Goal: Task Accomplishment & Management: Use online tool/utility

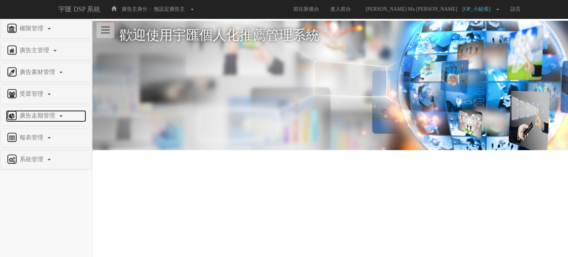
click at [51, 115] on span "廣告走期管理" at bounding box center [38, 116] width 41 height 6
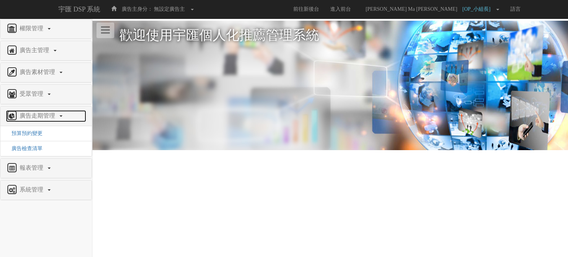
click at [51, 115] on span "廣告走期管理" at bounding box center [38, 116] width 41 height 6
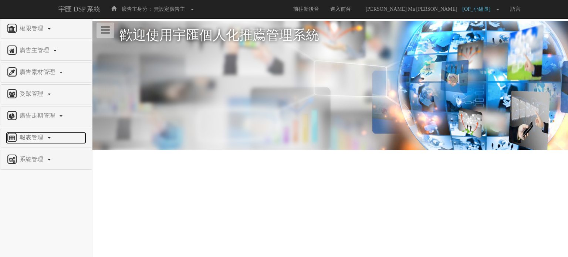
click at [53, 136] on link "報表管理" at bounding box center [46, 138] width 80 height 12
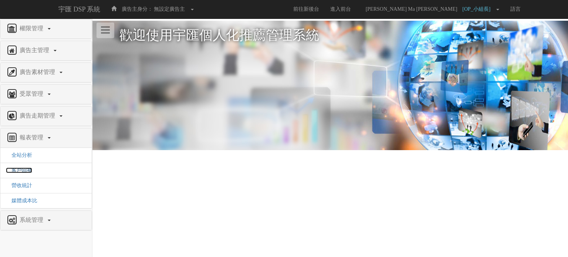
click at [25, 171] on span "客戶回補" at bounding box center [19, 171] width 26 height 6
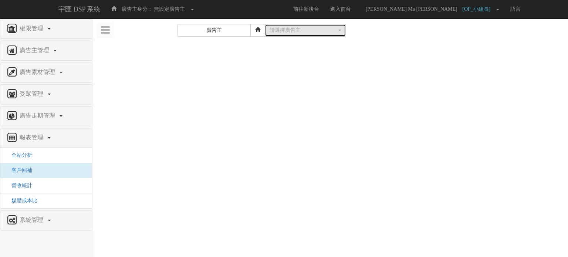
click at [299, 27] on div "請選擇廣告主" at bounding box center [303, 30] width 67 height 7
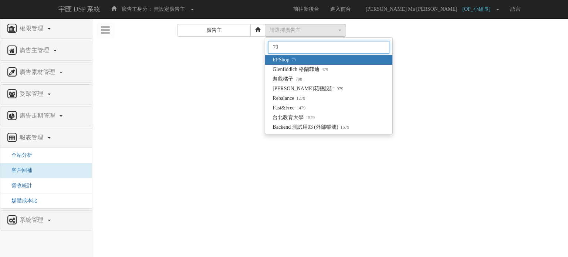
type input "79"
click at [319, 56] on link "EFShop 79" at bounding box center [328, 60] width 127 height 10
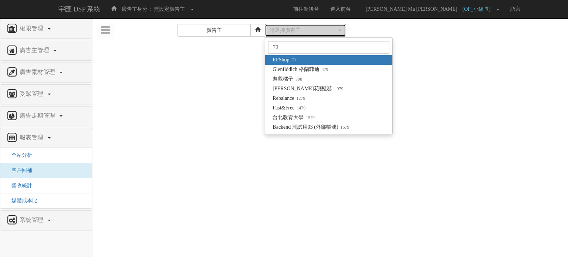
select select "79"
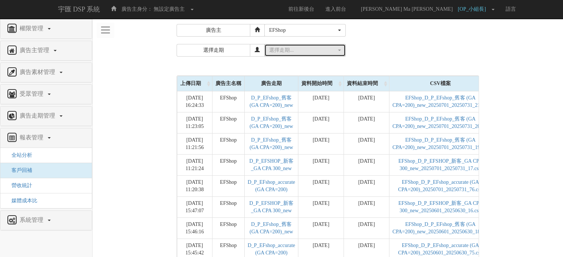
click at [317, 56] on button "選擇走期..." at bounding box center [304, 50] width 81 height 13
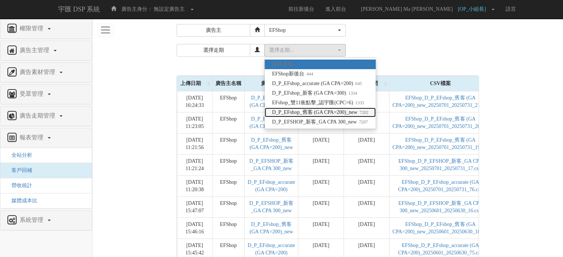
click at [358, 114] on span "D_P_EFshop_舊客 (GA CPA=200)_new 7202" at bounding box center [320, 112] width 96 height 7
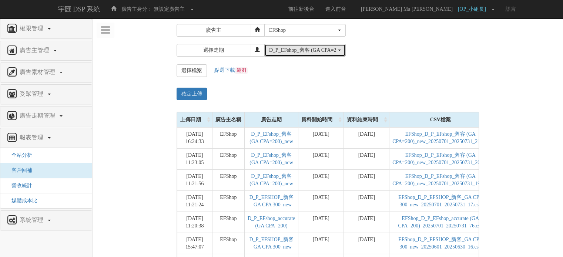
click at [338, 48] on div "D_P_EFshop_舊客 (GA CPA=200)_new" at bounding box center [305, 50] width 72 height 7
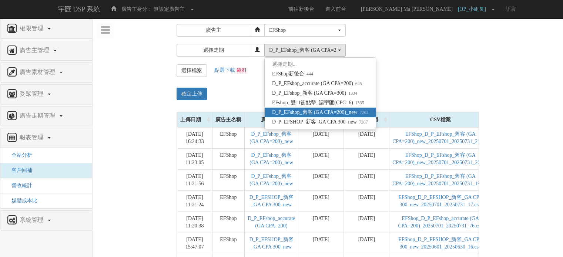
click at [343, 111] on span "D_P_EFshop_舊客 (GA CPA=200)_new 7202" at bounding box center [320, 112] width 96 height 7
select select "7202"
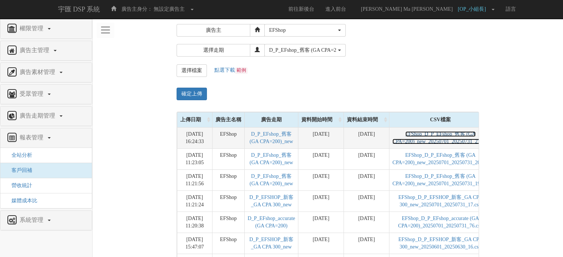
click at [433, 137] on link "EFShop_D_P_EFshop_舊客 (GA CPA=200)_new_20250701_20250731_21.csv" at bounding box center [440, 137] width 96 height 13
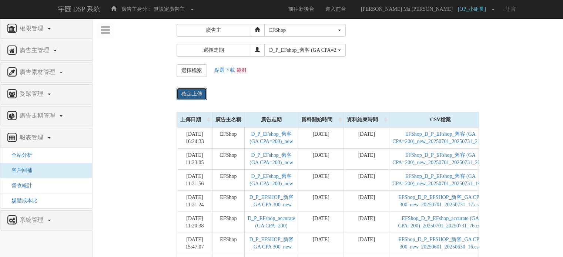
click at [192, 96] on input "確定上傳" at bounding box center [192, 94] width 30 height 13
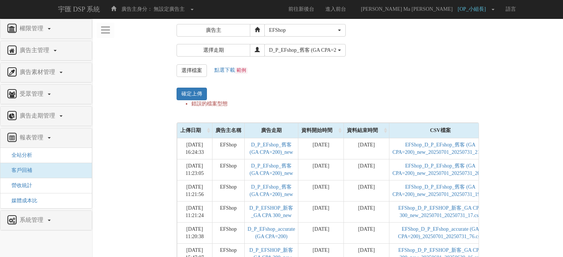
select select "79"
select select "7202"
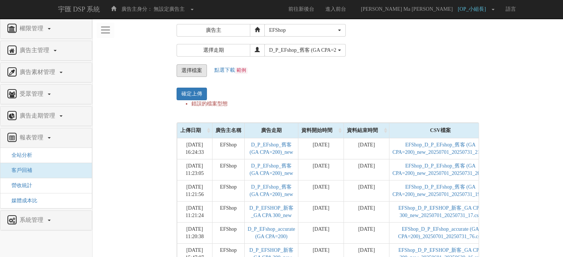
click at [195, 68] on input "file" at bounding box center [192, 71] width 30 height 12
type input "C:\fakepath\EFShop_D_P_EFshop_舊客 (GA CPA=200)_new_20250701_20250731_21.csv"
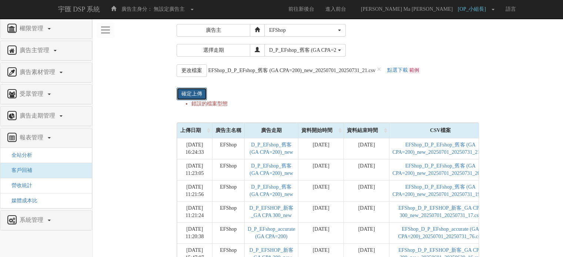
click at [185, 95] on input "確定上傳" at bounding box center [192, 94] width 30 height 13
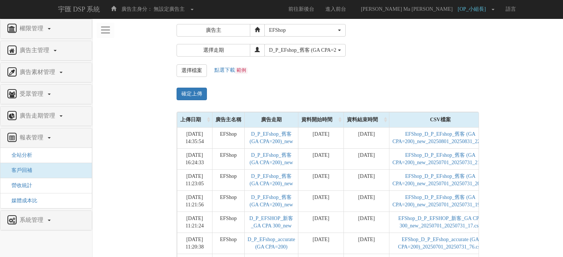
select select "79"
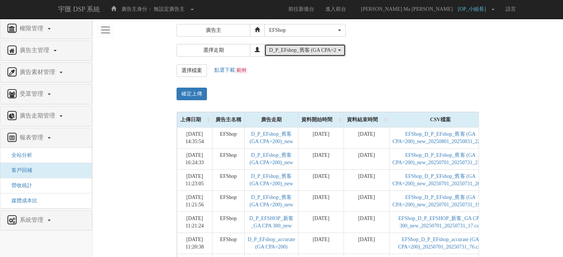
click at [293, 51] on div "D_P_EFshop_舊客 (GA CPA=200)_new" at bounding box center [302, 50] width 67 height 7
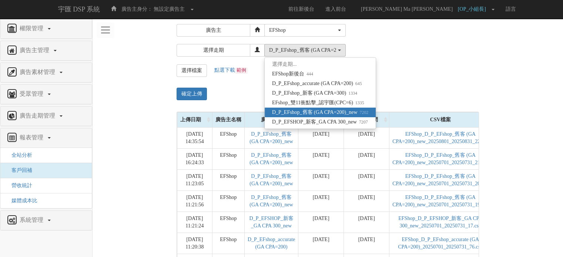
click at [422, 84] on div "選擇檔案 更改檔案 × 點選下載 範例 確定上傳" at bounding box center [367, 82] width 392 height 36
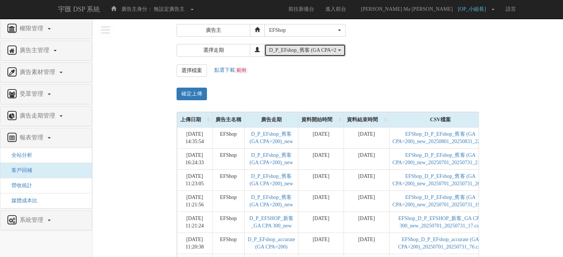
click at [292, 46] on button "D_P_EFshop_舊客 (GA CPA=200)_new" at bounding box center [304, 50] width 81 height 13
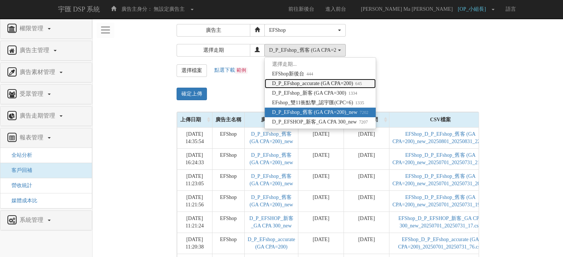
click at [329, 81] on span "D_P_EFshop_accurate (GA CPA=200) 645" at bounding box center [317, 83] width 90 height 7
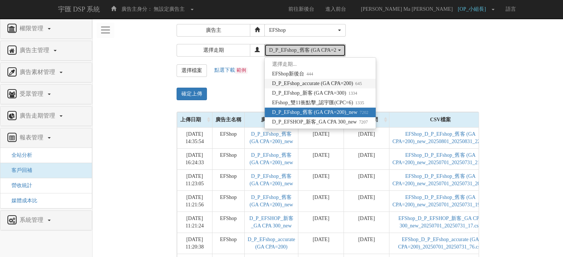
select select "645"
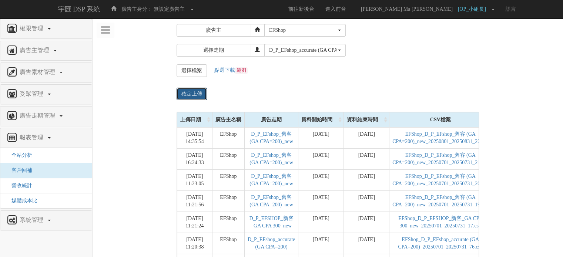
drag, startPoint x: 195, startPoint y: 95, endPoint x: 269, endPoint y: 81, distance: 75.3
click at [269, 81] on div "選擇檔案 更改檔案 × 點選下載 範例 確定上傳" at bounding box center [367, 82] width 392 height 36
click at [201, 63] on form "廣告主 請選擇廣告主 特力+ 科技紫薇網 Momo 東森EHS Uniqlo EFShop 樂天 屈臣氏Watsons sinyi 信義房屋 S2_Brand…" at bounding box center [327, 64] width 459 height 80
click at [202, 67] on input "file" at bounding box center [192, 71] width 30 height 12
type input "C:\fakepath\EFShop_D_P_EFshop_舊客 (GA CPA=200)_new_20250701_20250731_21.csv"
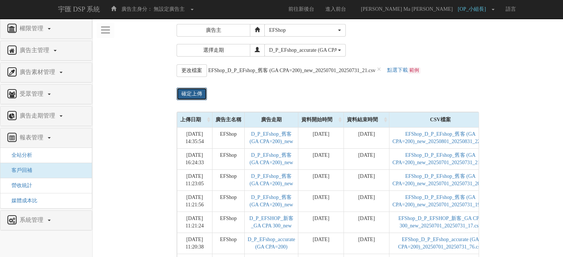
click at [191, 90] on input "確定上傳" at bounding box center [192, 94] width 30 height 13
click at [191, 91] on input "確定上傳" at bounding box center [192, 94] width 30 height 13
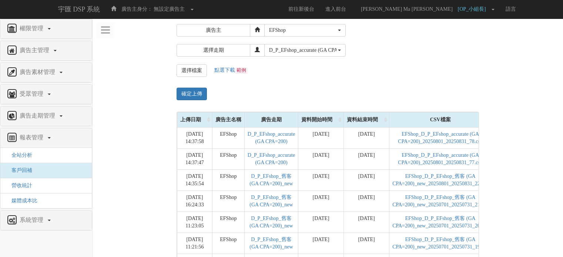
select select "79"
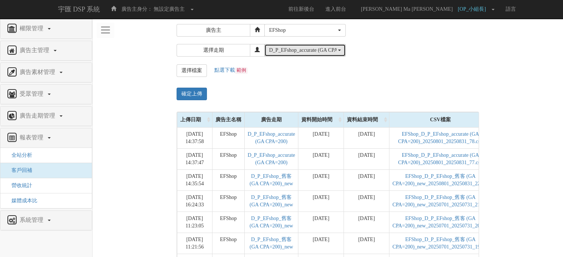
click at [303, 55] on button "D_P_EFshop_accurate (GA CPA=200)" at bounding box center [304, 50] width 81 height 13
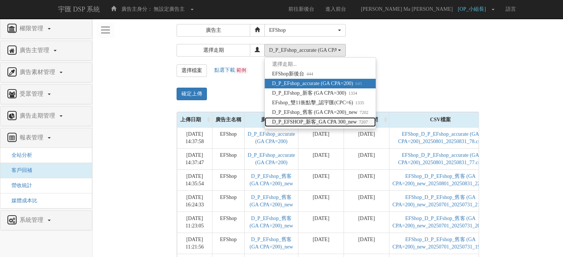
click at [314, 125] on span "D_P_EFSHOP_新客_GA CPA 300_new 7207" at bounding box center [320, 121] width 96 height 7
select select "7207"
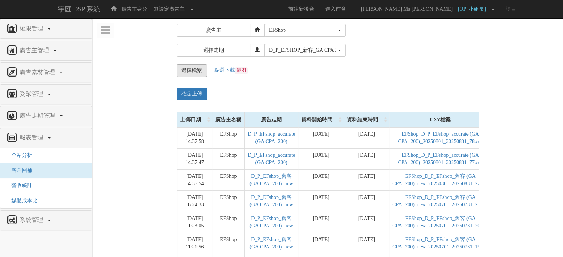
click at [197, 71] on input "file" at bounding box center [192, 71] width 30 height 12
type input "C:\fakepath\EFShop_D_P_EFshop_舊客 (GA CPA=200)_new_20250701_20250731_21.csv"
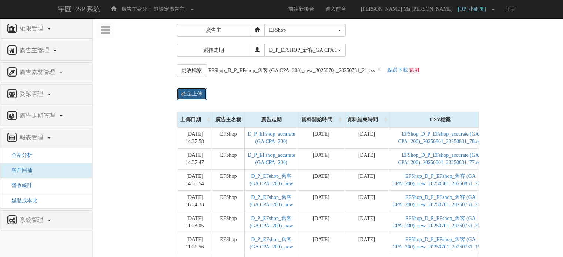
click at [185, 93] on input "確定上傳" at bounding box center [192, 94] width 30 height 13
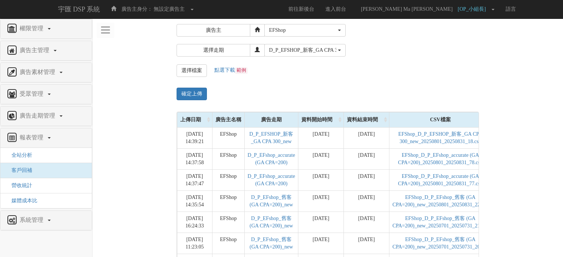
select select "79"
select select "7207"
